Goal: Ask a question

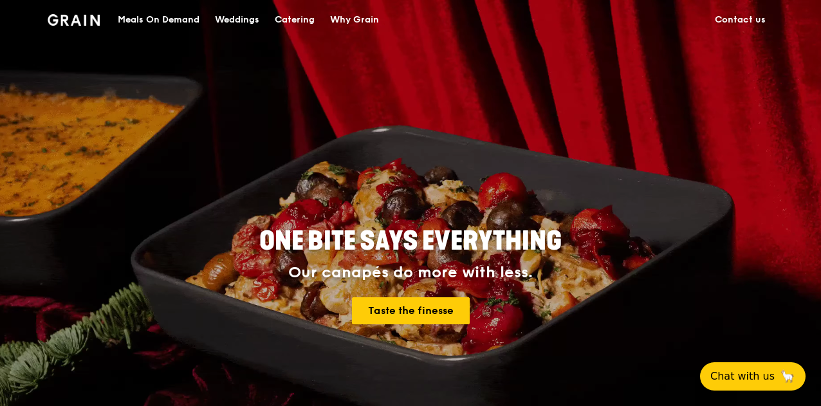
click at [724, 24] on link "Contact us" at bounding box center [740, 20] width 66 height 39
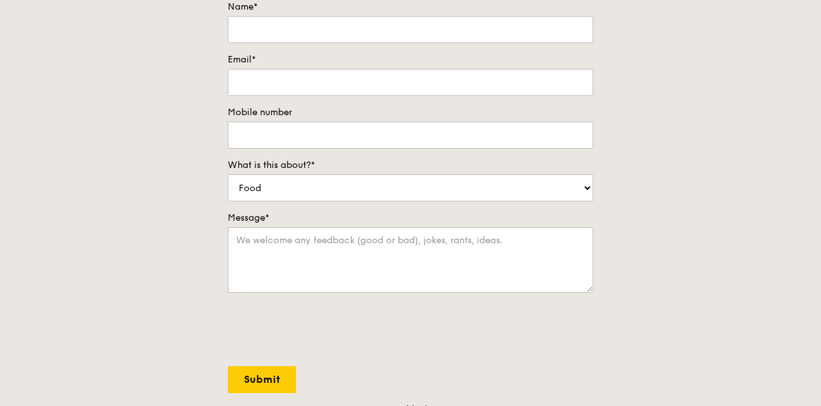
scroll to position [129, 0]
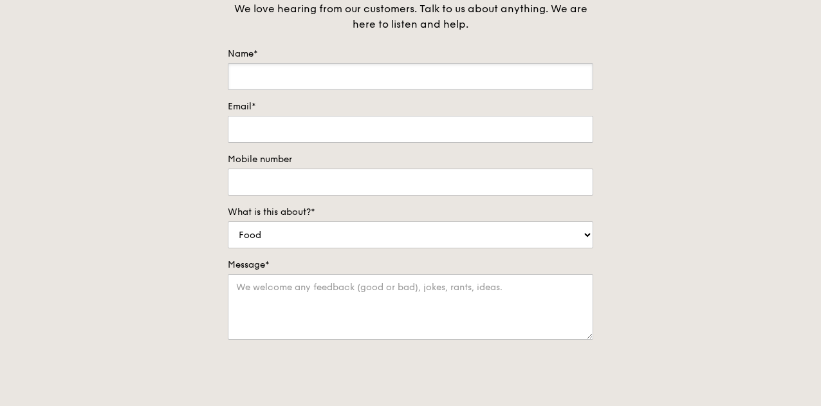
click at [346, 76] on input "Name*" at bounding box center [410, 76] width 365 height 27
type input "[PERSON_NAME]"
type input "[EMAIL_ADDRESS][DOMAIN_NAME]"
click at [331, 239] on select "Food Service Billing/Payment Catering Others" at bounding box center [410, 234] width 365 height 27
select select "Catering"
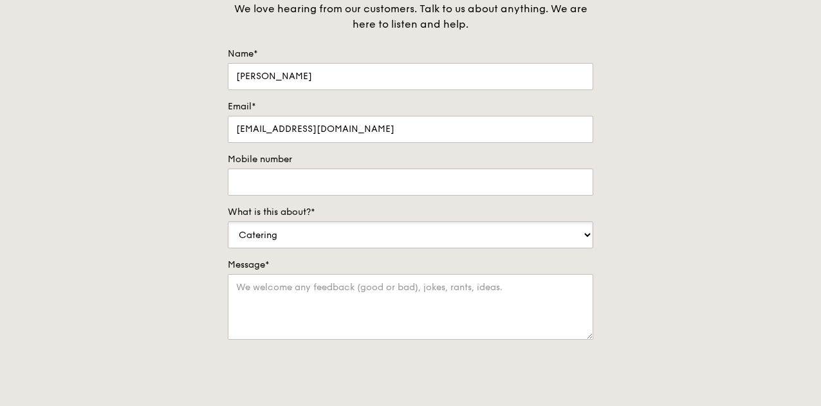
click at [228, 221] on select "Food Service Billing/Payment Catering Others" at bounding box center [410, 234] width 365 height 27
click at [308, 294] on textarea "Message*" at bounding box center [410, 307] width 365 height 66
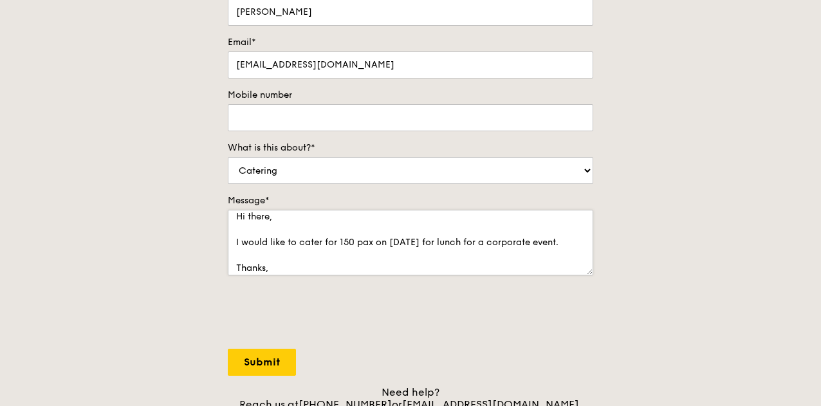
scroll to position [0, 0]
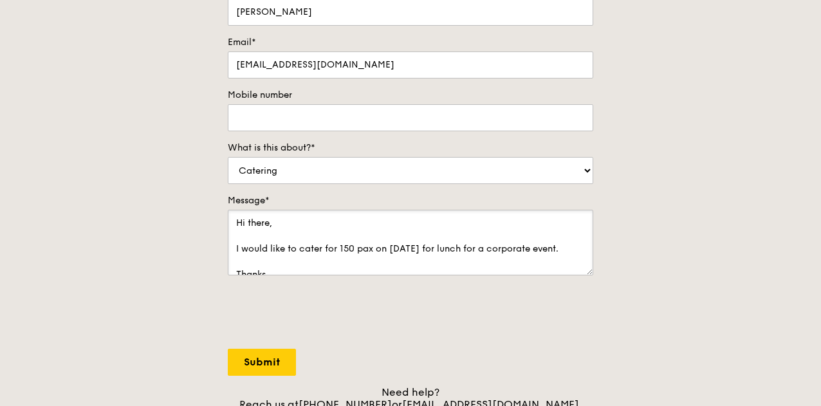
click at [551, 245] on textarea "Hi there, I would like to cater for 150 pax on 1 Oct for lunch for a corporate …" at bounding box center [410, 243] width 365 height 66
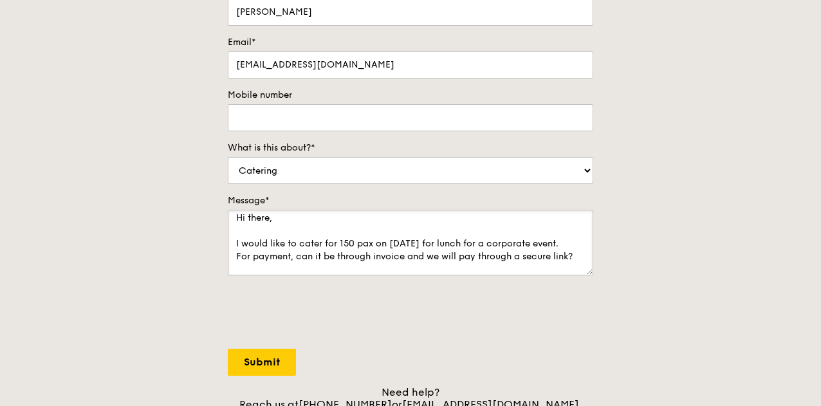
click at [296, 257] on textarea "Hi there, I would like to cater for 150 pax on 1 Oct for lunch for a corporate …" at bounding box center [410, 243] width 365 height 66
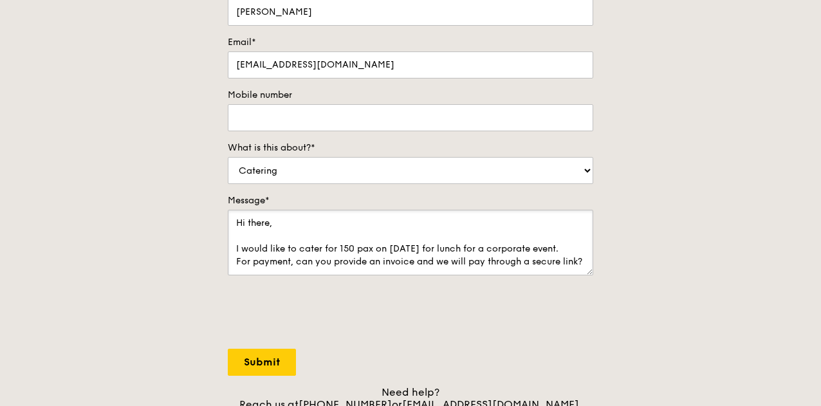
scroll to position [129, 0]
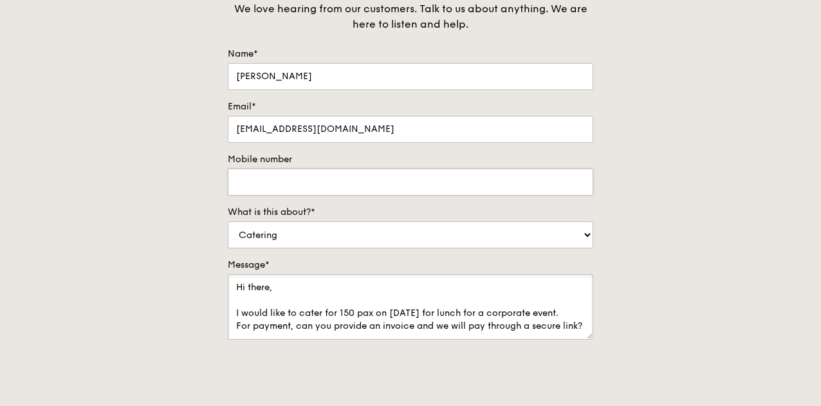
type textarea "Hi there, I would like to cater for 150 pax on 1 Oct for lunch for a corporate …"
click at [344, 181] on input "Mobile number" at bounding box center [410, 182] width 365 height 27
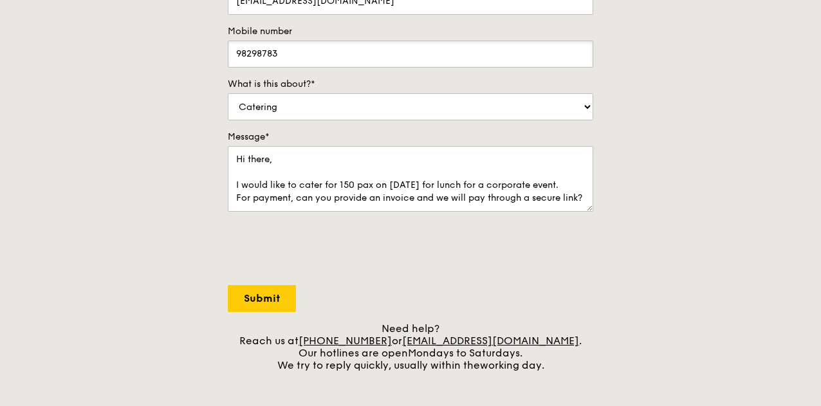
scroll to position [257, 0]
type input "98298783"
click at [262, 305] on input "Submit" at bounding box center [262, 297] width 68 height 27
select select "Food"
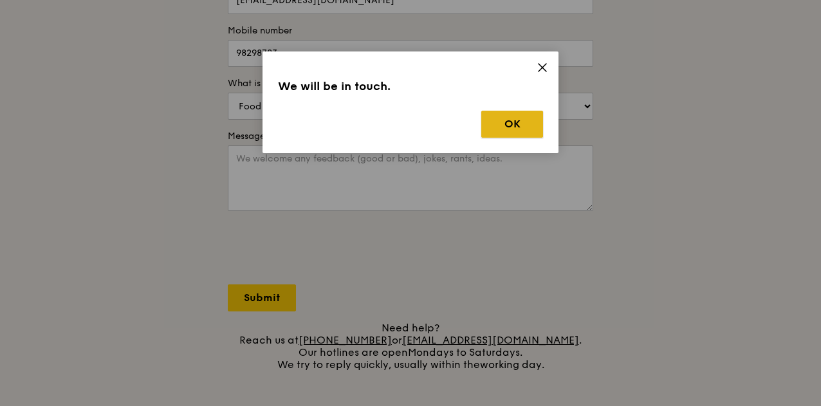
click at [527, 120] on button "OK" at bounding box center [512, 124] width 62 height 27
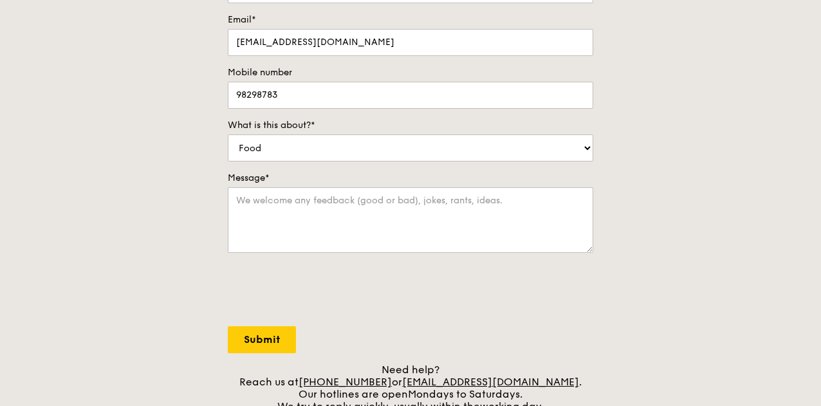
scroll to position [322, 0]
